Goal: Obtain resource: Download file/media

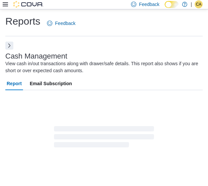
scroll to position [10, 0]
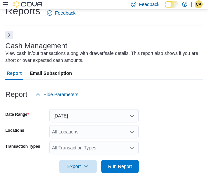
click at [9, 36] on button "Next" at bounding box center [9, 35] width 8 height 8
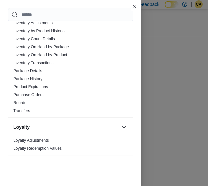
scroll to position [366, 0]
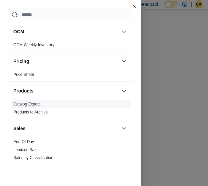
click at [39, 102] on span "Catalog Export" at bounding box center [26, 104] width 26 height 5
click at [38, 102] on link "Catalog Export" at bounding box center [26, 104] width 26 height 5
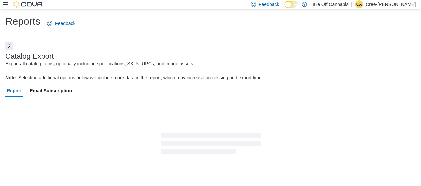
click at [212, 2] on p "Cree-Ann Perrin" at bounding box center [391, 4] width 50 height 8
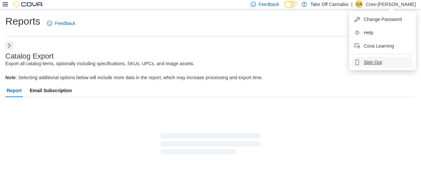
click at [212, 62] on span "Sign Out" at bounding box center [373, 62] width 18 height 7
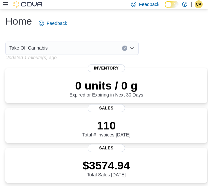
click at [8, 4] on div at bounding box center [23, 4] width 41 height 7
click at [5, 8] on div at bounding box center [23, 4] width 41 height 7
click at [6, 4] on icon at bounding box center [5, 4] width 5 height 4
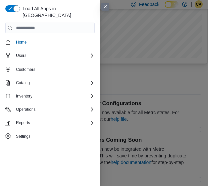
scroll to position [556, 0]
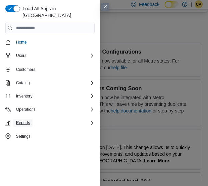
click at [26, 120] on span "Reports" at bounding box center [23, 122] width 14 height 5
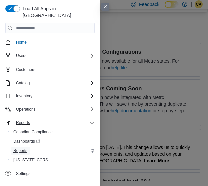
click at [27, 147] on span "Reports" at bounding box center [20, 151] width 14 height 8
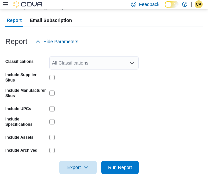
scroll to position [78, 0]
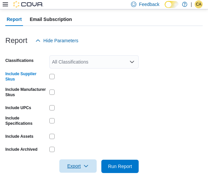
click at [85, 169] on span "Export" at bounding box center [77, 165] width 29 height 13
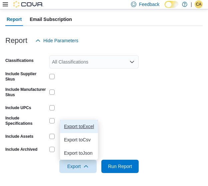
click at [93, 125] on span "Export to Excel" at bounding box center [79, 126] width 30 height 5
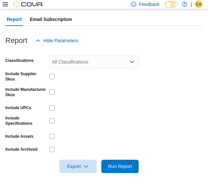
drag, startPoint x: 191, startPoint y: 1, endPoint x: 186, endPoint y: 44, distance: 43.2
click at [169, 63] on form "Classifications All Classifications Include Supplier Skus Include Manufacturer …" at bounding box center [103, 110] width 197 height 126
click at [200, 4] on span "CA" at bounding box center [199, 4] width 6 height 8
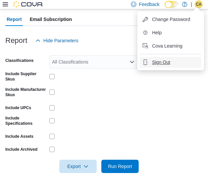
click at [162, 60] on span "Sign Out" at bounding box center [161, 62] width 18 height 7
